Goal: Task Accomplishment & Management: Manage account settings

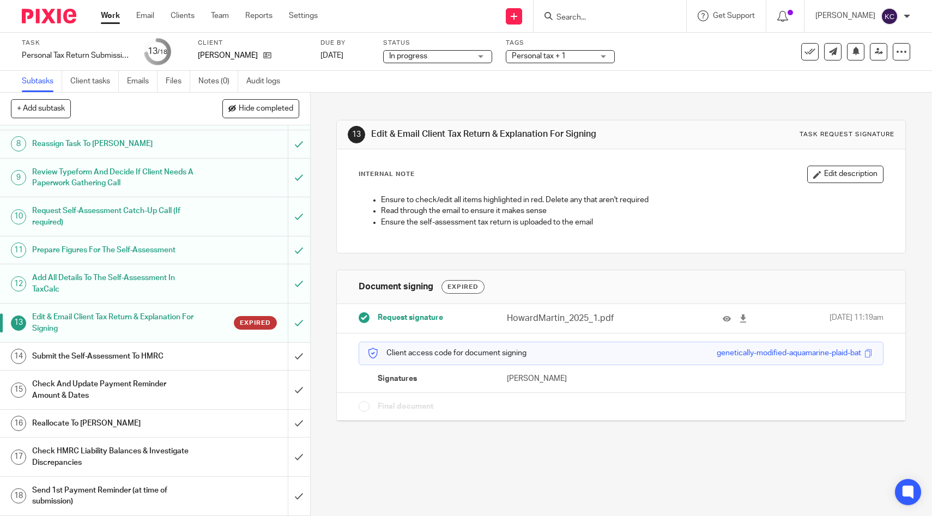
scroll to position [255, 0]
click at [427, 314] on span "Request signature" at bounding box center [410, 317] width 65 height 11
click at [432, 321] on span "Request signature" at bounding box center [410, 317] width 65 height 11
click at [269, 324] on span "Expired" at bounding box center [255, 322] width 31 height 9
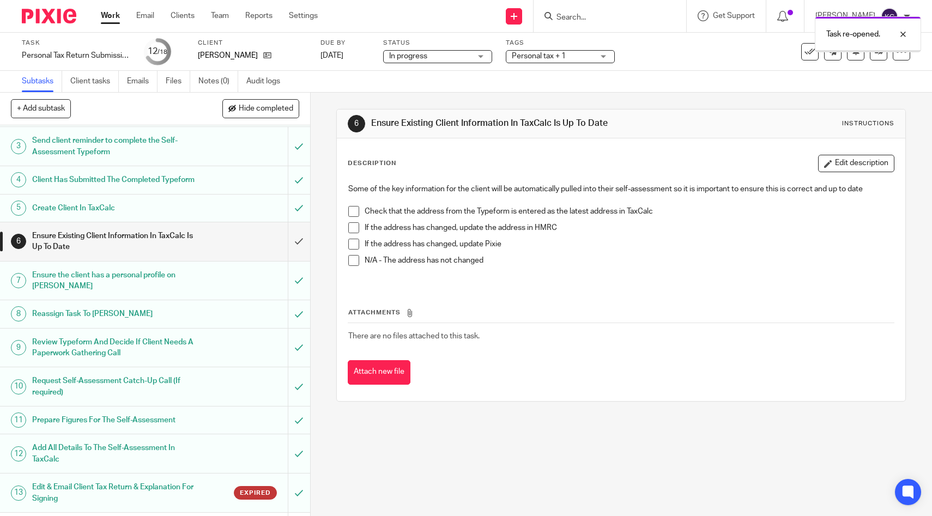
scroll to position [75, 0]
click at [296, 248] on input "submit" at bounding box center [155, 240] width 310 height 39
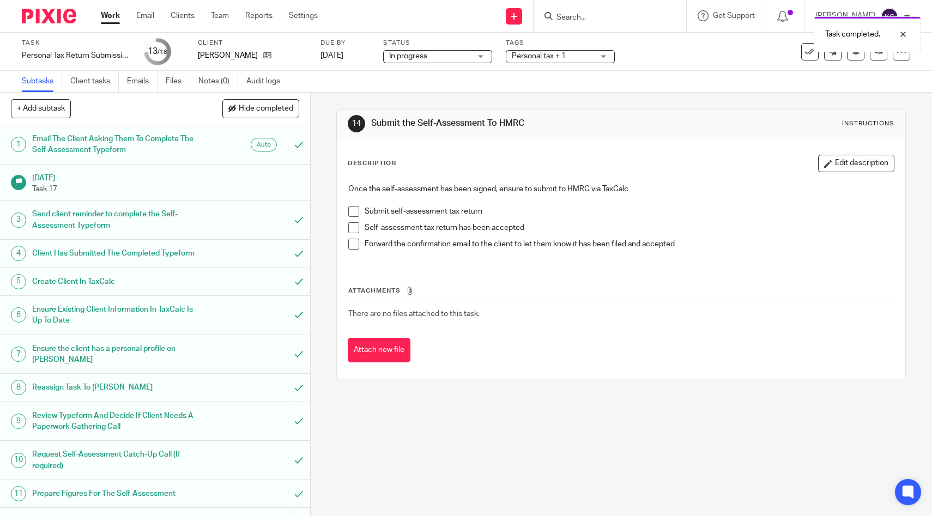
scroll to position [255, 0]
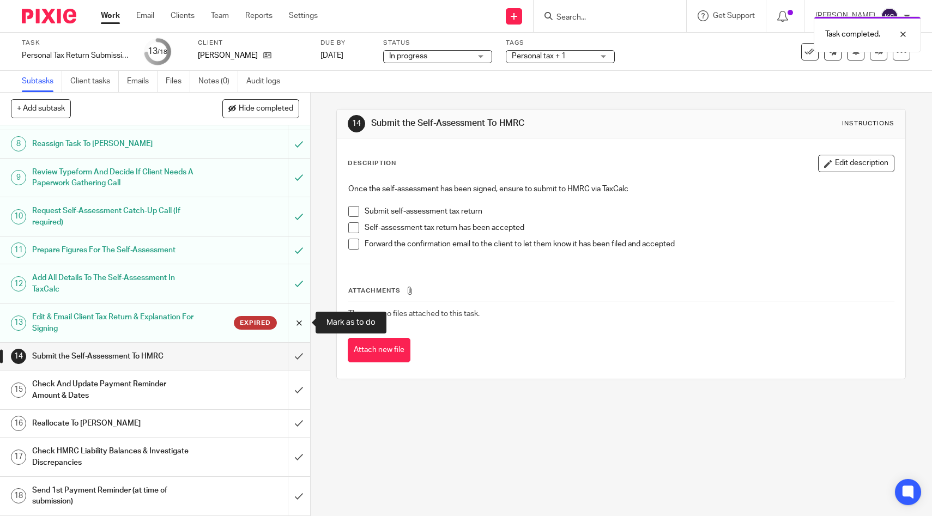
click at [293, 328] on input "submit" at bounding box center [155, 322] width 310 height 39
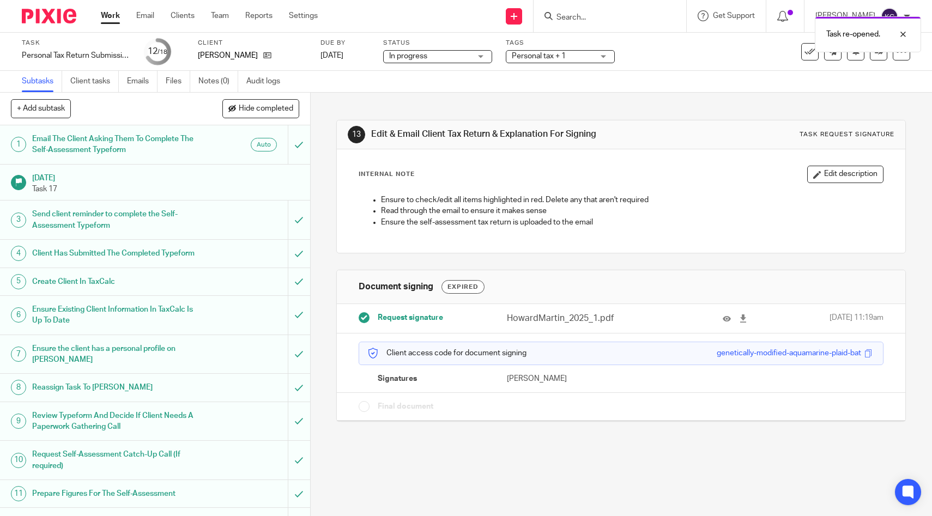
click at [463, 283] on div "Expired" at bounding box center [462, 287] width 43 height 14
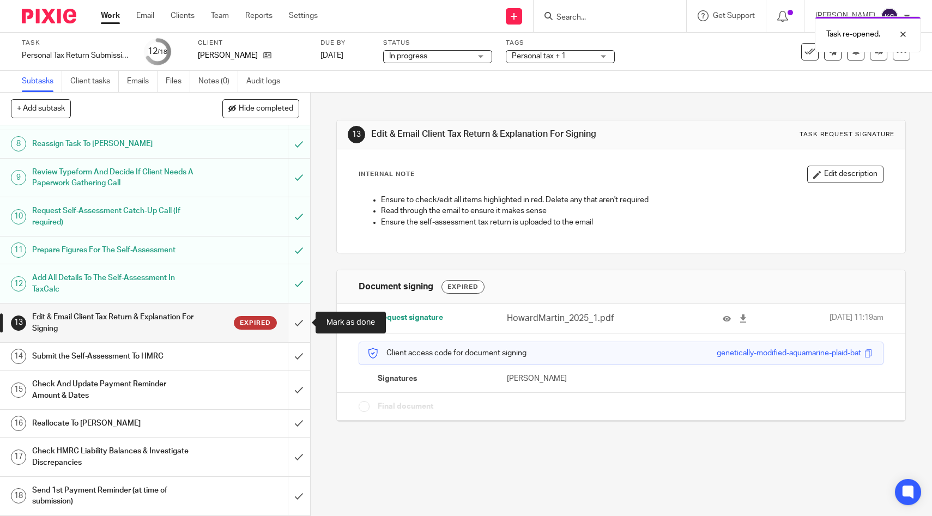
click at [296, 324] on input "submit" at bounding box center [155, 322] width 310 height 39
